Goal: Contribute content

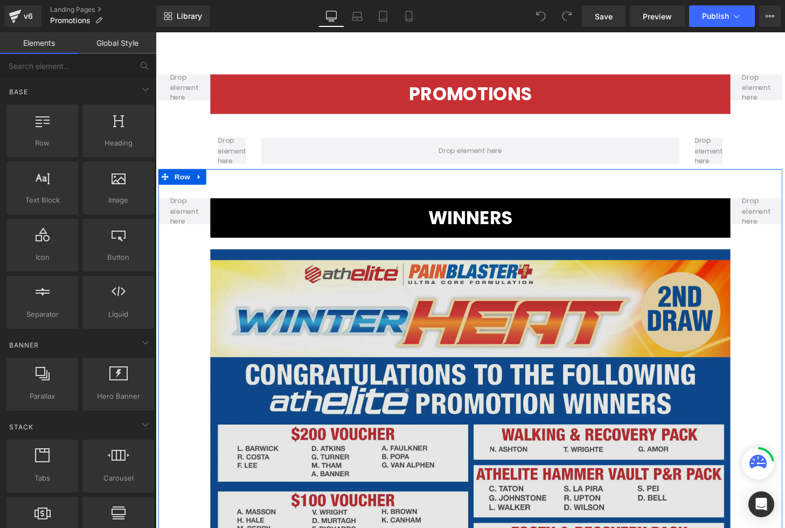
scroll to position [72, 0]
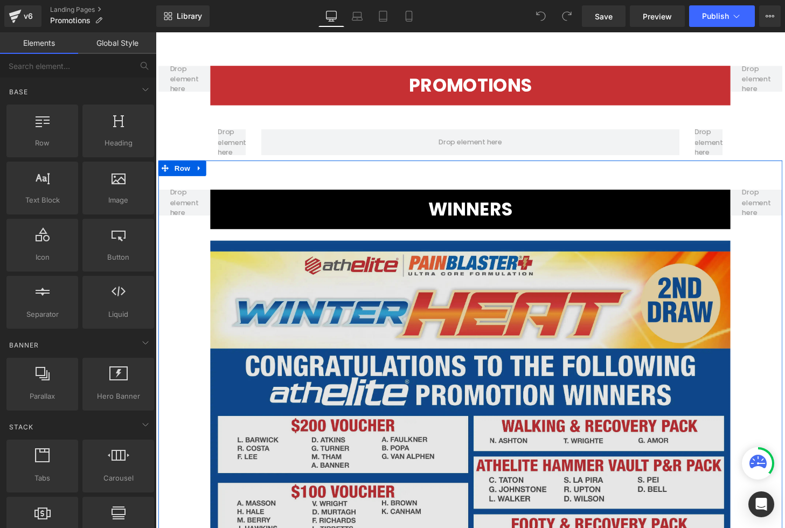
click at [526, 301] on img at bounding box center [481, 484] width 539 height 472
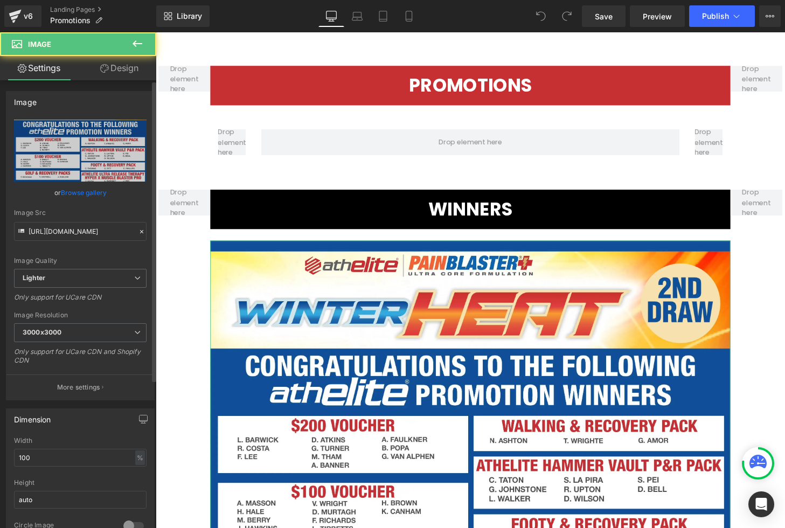
click at [70, 193] on link "Browse gallery" at bounding box center [84, 192] width 46 height 19
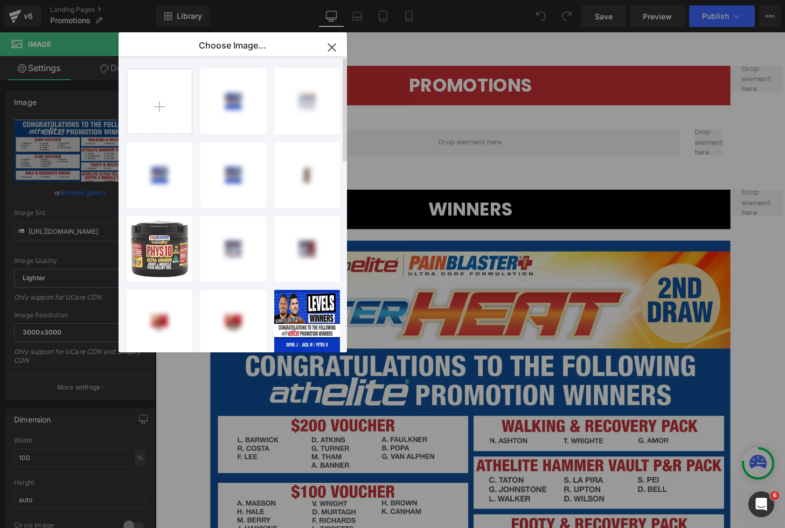
scroll to position [0, 0]
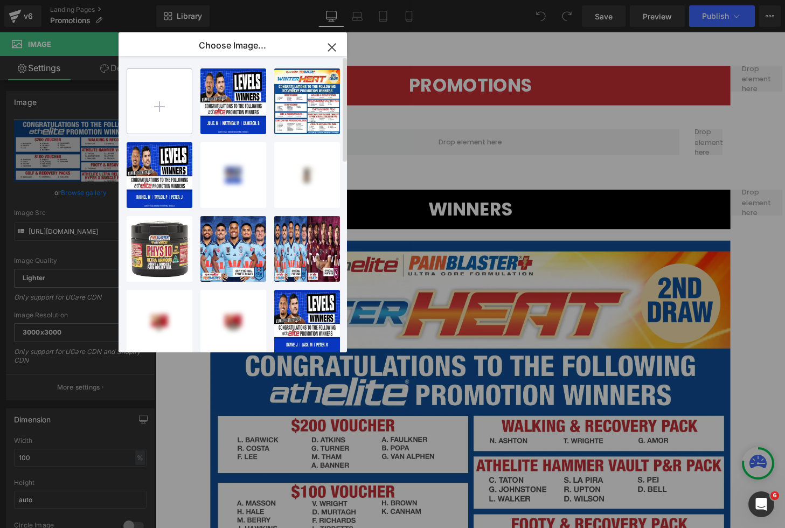
click at [161, 103] on input "file" at bounding box center [159, 101] width 65 height 65
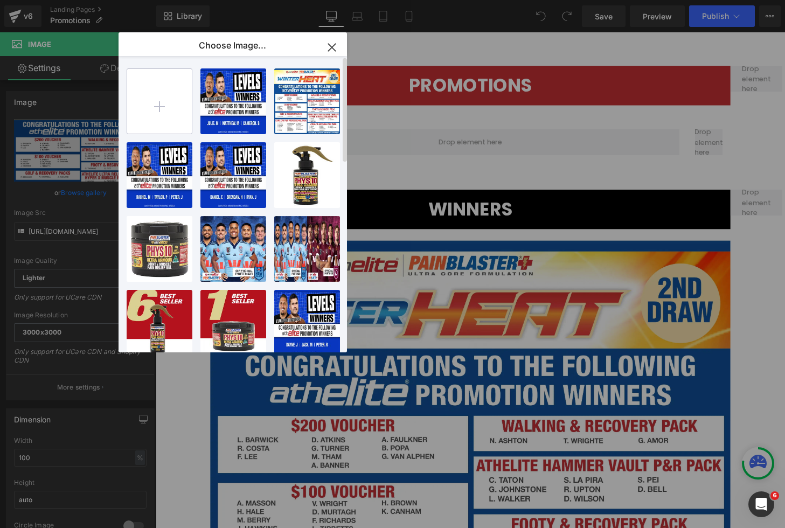
type input "C:\fakepath\heat.webp"
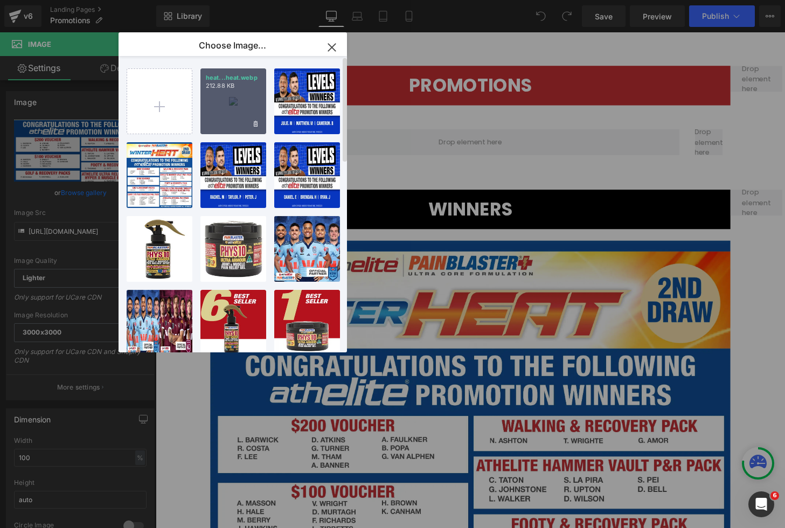
click at [225, 112] on div "heat...heat.webp 212.88 KB" at bounding box center [234, 101] width 66 height 66
type input "[URL][DOMAIN_NAME]"
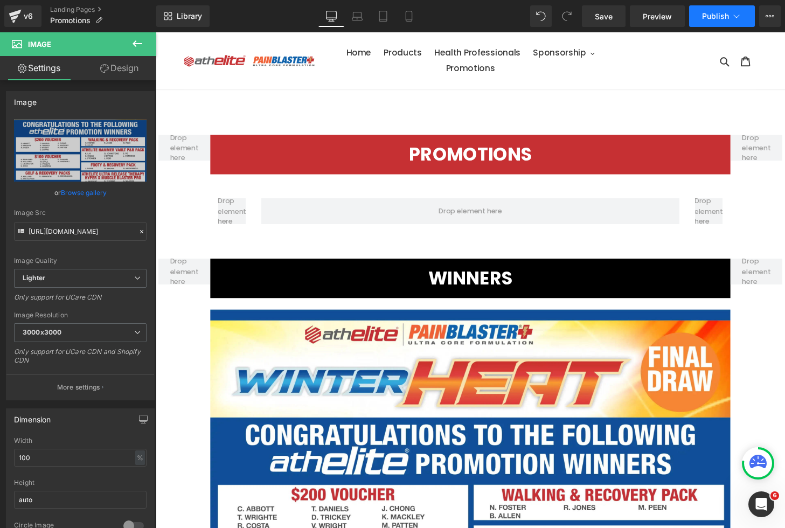
click at [711, 21] on button "Publish" at bounding box center [722, 16] width 66 height 22
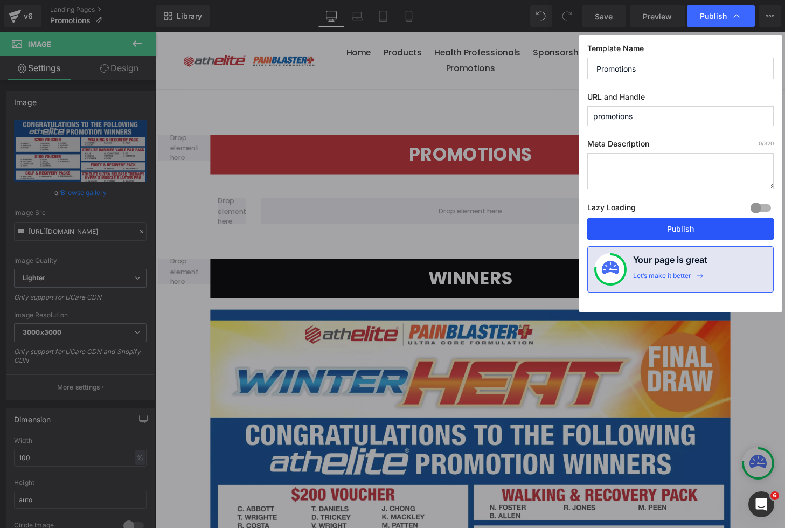
click at [668, 232] on button "Publish" at bounding box center [680, 229] width 186 height 22
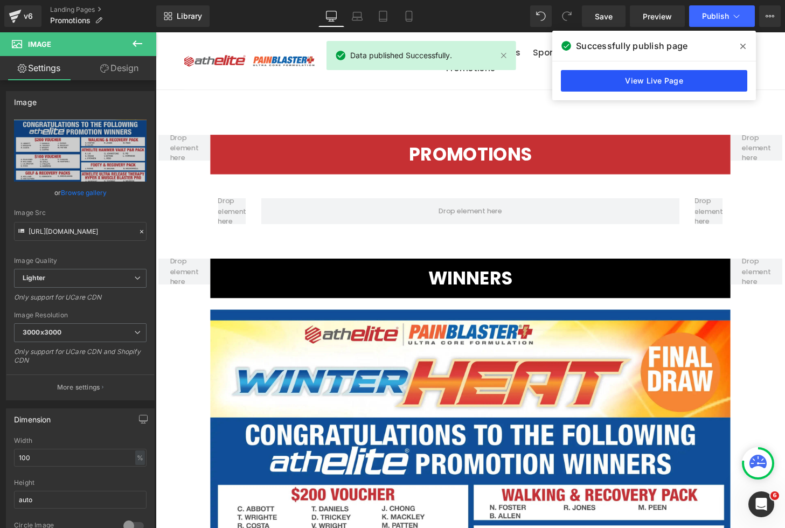
click at [686, 77] on link "View Live Page" at bounding box center [654, 81] width 186 height 22
